Goal: Navigation & Orientation: Find specific page/section

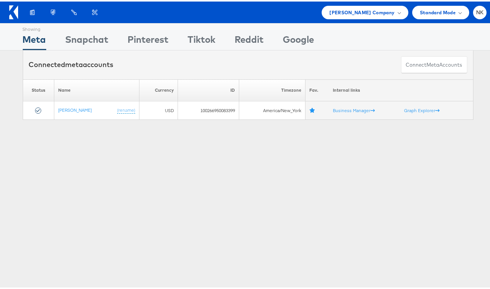
click at [230, 69] on div "Connected meta accounts Connect meta Accounts" at bounding box center [248, 63] width 450 height 29
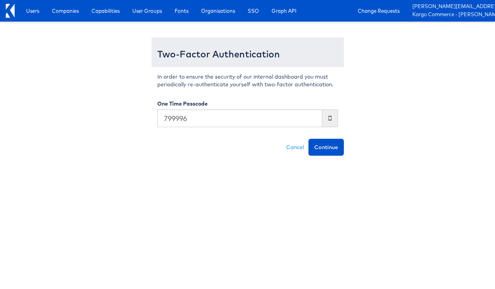
type input "799996"
click at [309, 139] on button "Continue" at bounding box center [326, 147] width 35 height 17
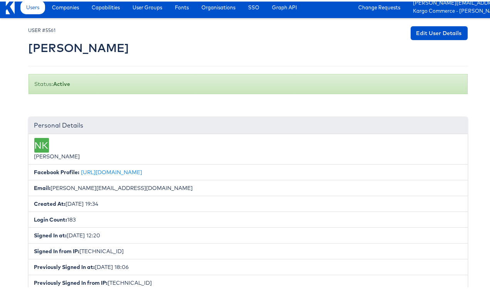
click at [142, 53] on div at bounding box center [247, 41] width 439 height 32
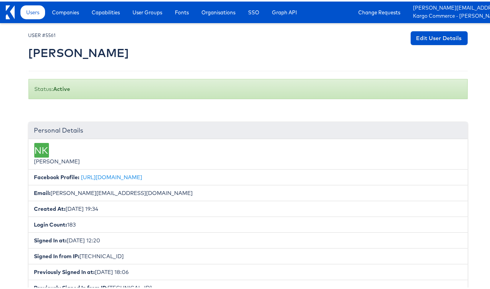
click at [147, 47] on div at bounding box center [247, 46] width 439 height 32
click at [42, 12] on link "Users" at bounding box center [32, 11] width 25 height 14
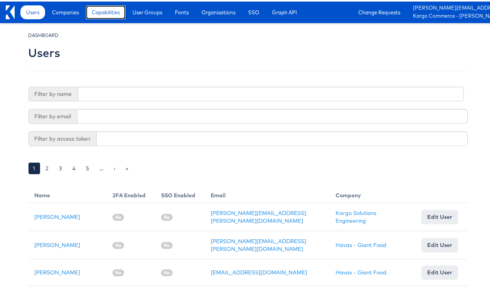
click at [94, 9] on span "Capabilities" at bounding box center [106, 11] width 28 height 8
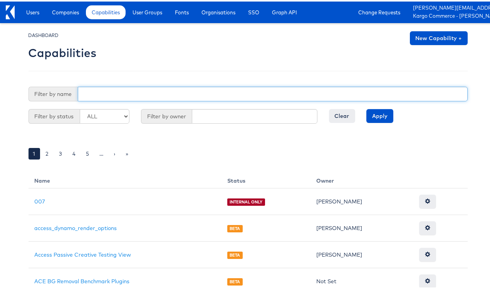
click at [99, 87] on input "text" at bounding box center [273, 92] width 390 height 15
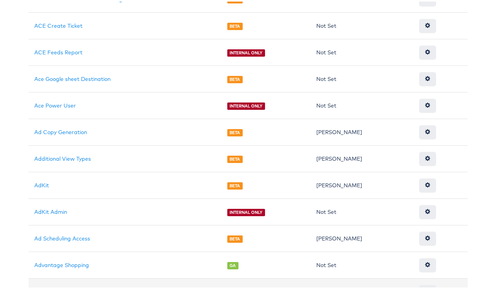
scroll to position [58, 0]
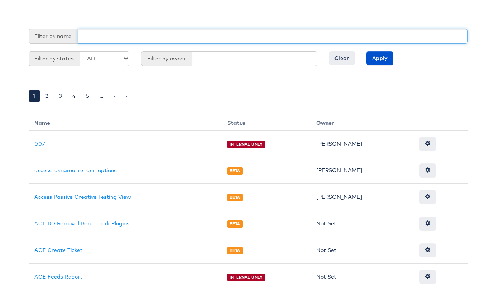
click at [139, 39] on input "text" at bounding box center [273, 34] width 390 height 15
